Goal: Navigation & Orientation: Find specific page/section

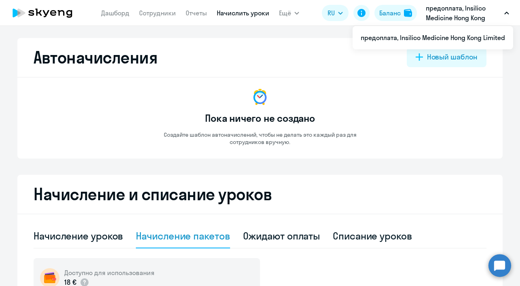
select select "10"
click at [117, 13] on link "Дашборд" at bounding box center [115, 13] width 28 height 8
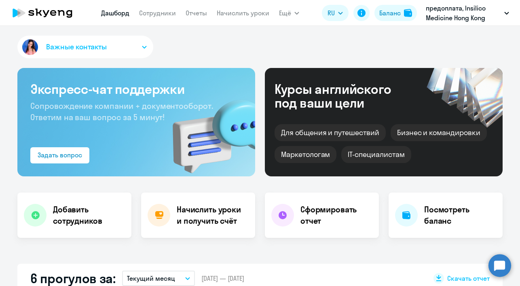
click at [142, 46] on icon "button" at bounding box center [144, 47] width 5 height 3
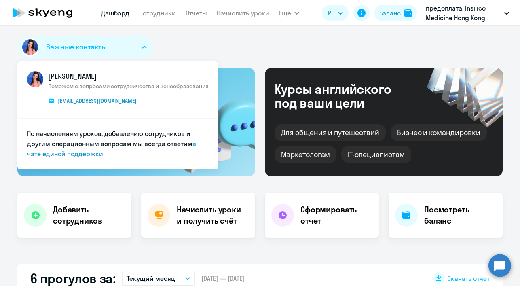
select select "30"
click at [190, 42] on div "Важные контакты [PERSON_NAME] Поможем с вопросами сотрудничества и ценообразова…" at bounding box center [260, 49] width 486 height 26
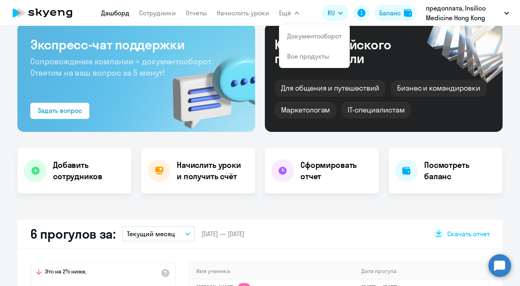
scroll to position [15, 0]
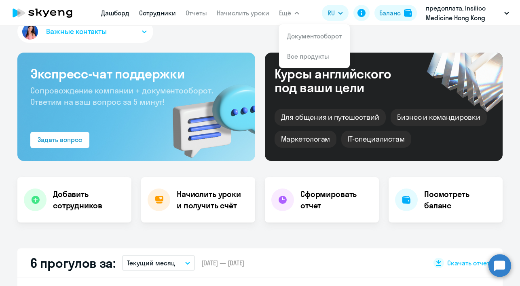
click at [157, 14] on link "Сотрудники" at bounding box center [157, 13] width 37 height 8
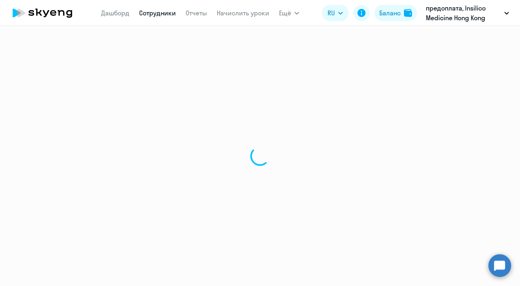
select select "30"
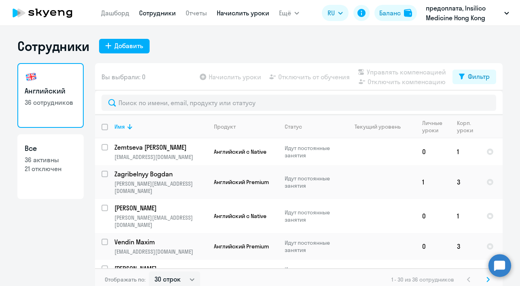
click at [250, 15] on link "Начислить уроки" at bounding box center [243, 13] width 53 height 8
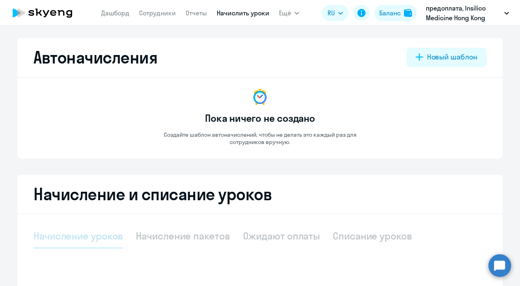
select select "10"
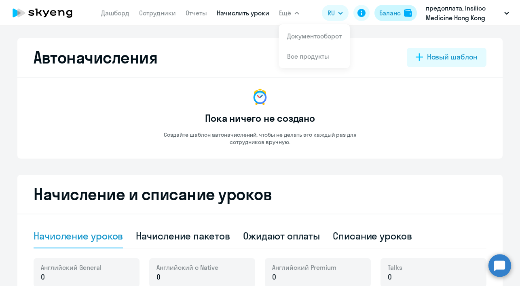
click at [393, 13] on div "Баланс" at bounding box center [390, 13] width 21 height 10
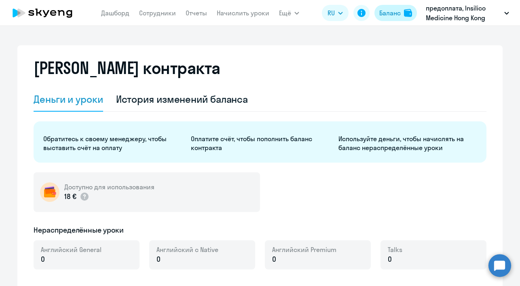
select select "english_adult_not_native_speaker"
